Goal: Task Accomplishment & Management: Use online tool/utility

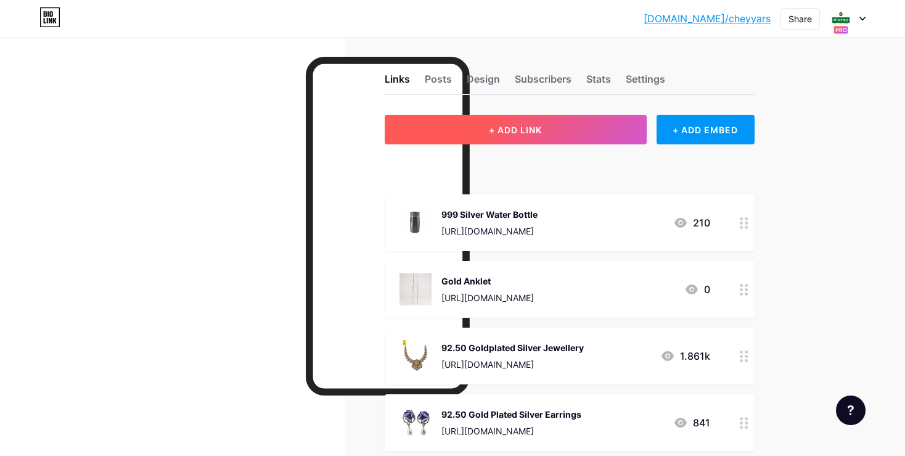
click at [539, 128] on span "+ ADD LINK" at bounding box center [515, 130] width 53 height 10
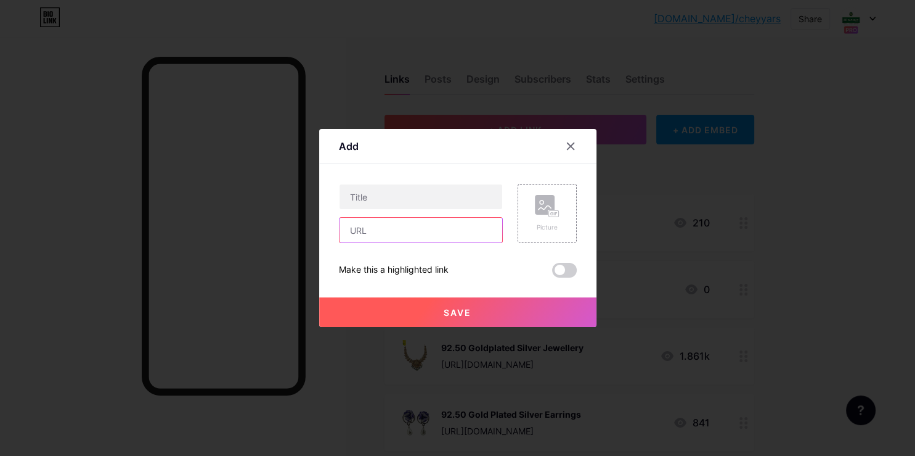
click at [464, 232] on input "text" at bounding box center [421, 230] width 163 height 25
paste input "[URL][DOMAIN_NAME]"
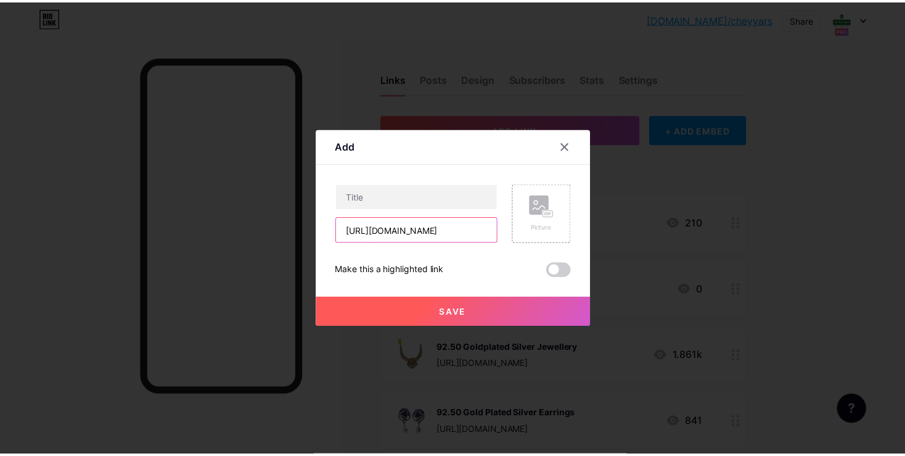
scroll to position [0, 252]
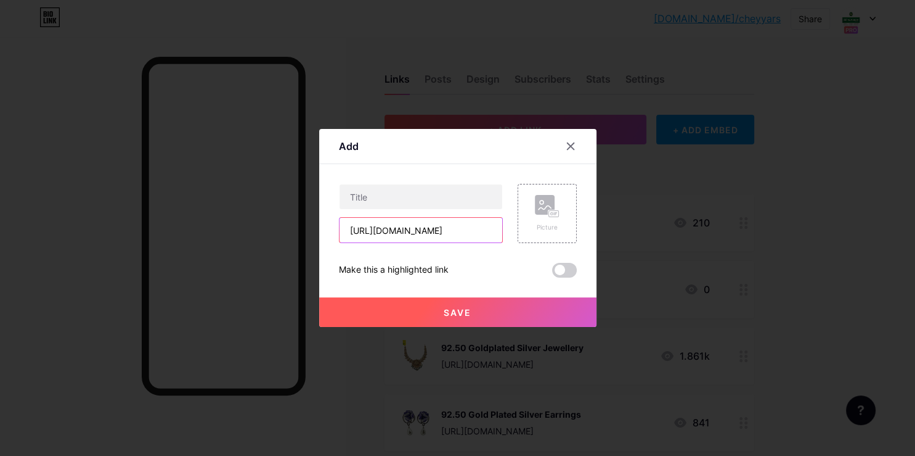
type input "[URL][DOMAIN_NAME]"
click at [412, 173] on div "Content YouTube Play YouTube video without leaving your page. ADD Vimeo Play Vi…" at bounding box center [458, 220] width 238 height 113
click at [413, 197] on input "text" at bounding box center [421, 196] width 163 height 25
type input "Chain With Pendant Set"
click at [517, 221] on div "Picture" at bounding box center [540, 213] width 74 height 59
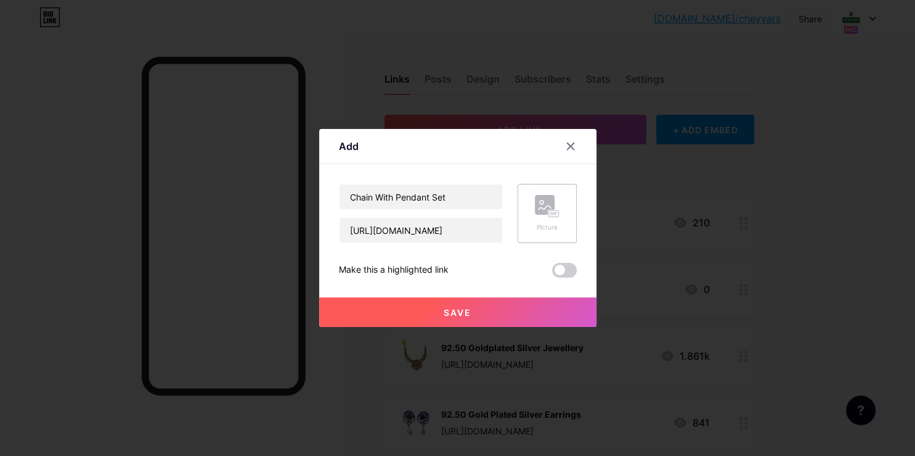
click at [542, 207] on rect at bounding box center [545, 205] width 20 height 20
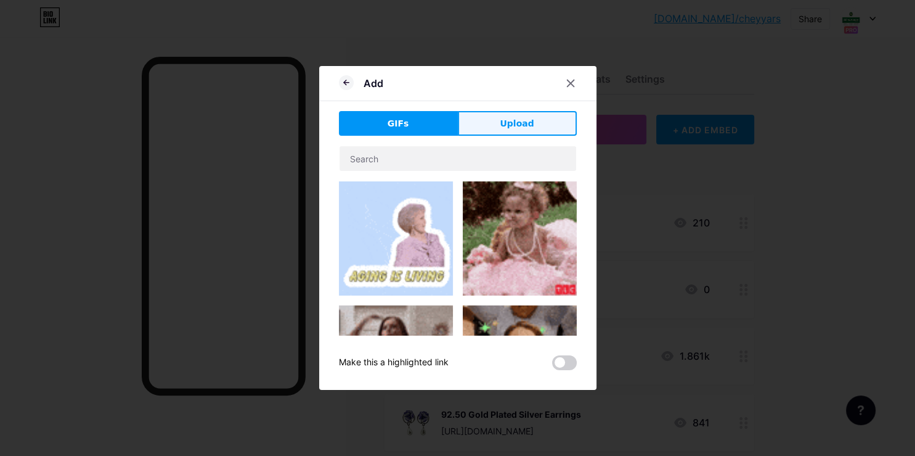
click at [479, 128] on button "Upload" at bounding box center [517, 123] width 119 height 25
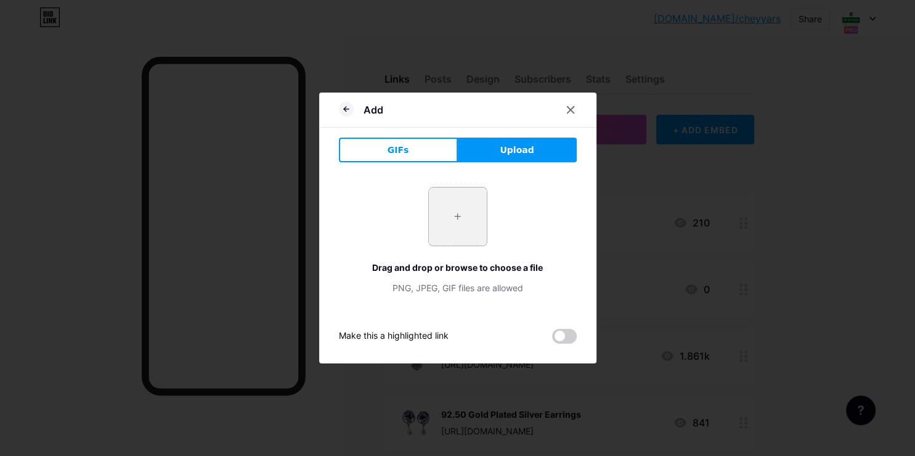
click at [457, 203] on input "file" at bounding box center [458, 216] width 58 height 58
type input "C:\fakepath\-ObCiw-zAb3qIakwNqM1.jpg"
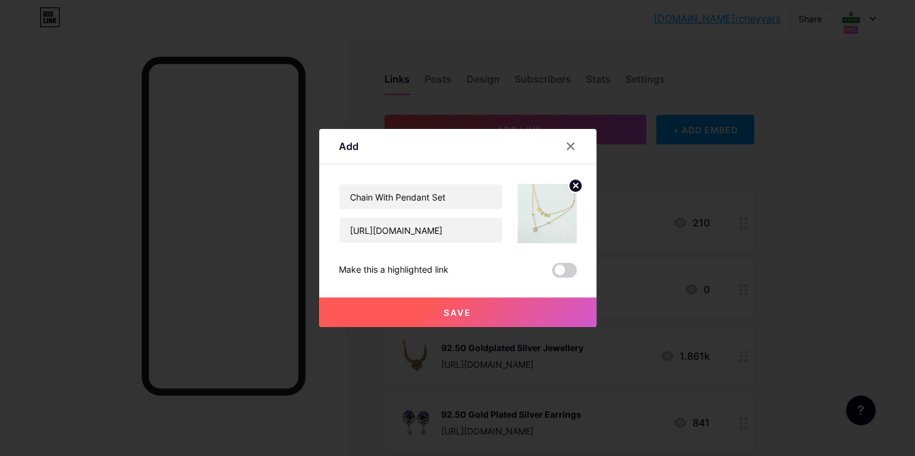
click at [517, 311] on button "Save" at bounding box center [457, 312] width 277 height 30
